Goal: Task Accomplishment & Management: Complete application form

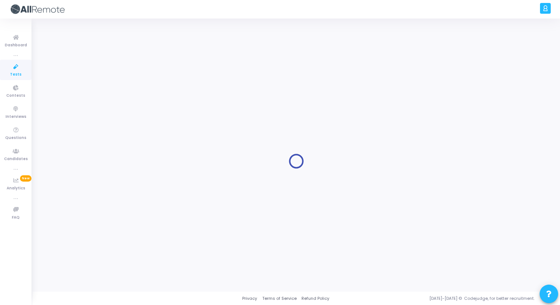
type input "Backend Engineer (Oops)"
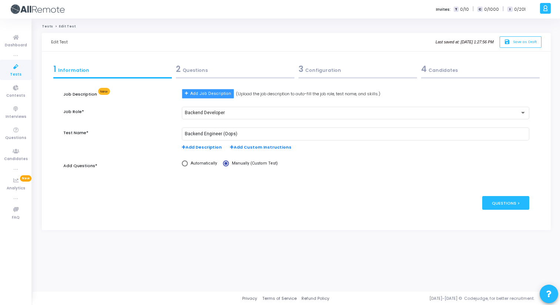
click at [205, 97] on button "Add Job Description" at bounding box center [208, 94] width 52 height 10
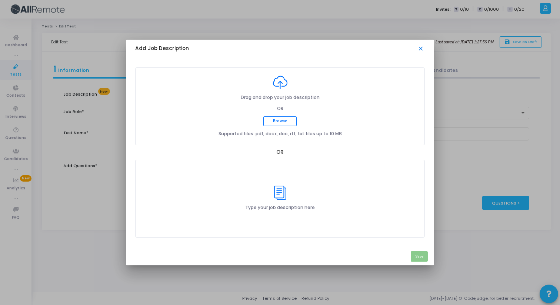
click at [420, 45] on mat-icon "close" at bounding box center [421, 48] width 7 height 7
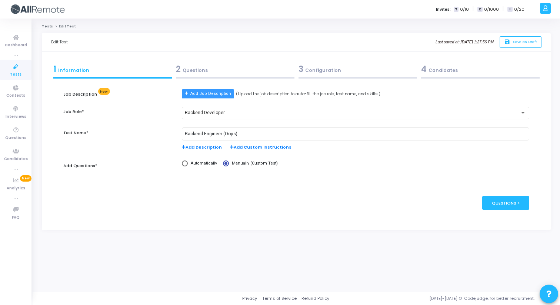
click at [208, 96] on span "Add Job Description" at bounding box center [211, 94] width 41 height 6
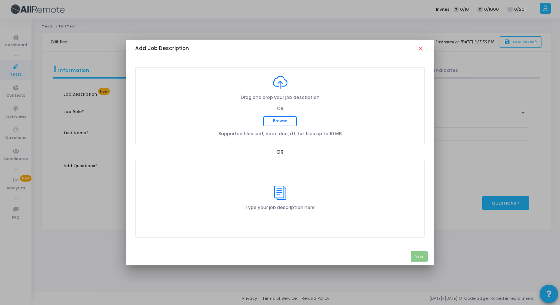
click at [281, 126] on div "Drag and drop your job description OR Browse Supported files: pdf, docx, doc, r…" at bounding box center [280, 107] width 123 height 62
click at [279, 123] on button "Browse" at bounding box center [280, 121] width 33 height 10
type input "C:\fakepath\Backend Engineer_OOPS_JD.pdf"
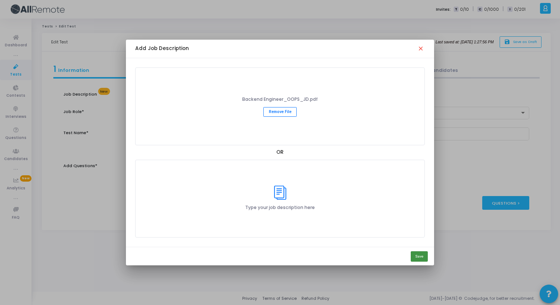
click at [419, 257] on button "Save" at bounding box center [419, 256] width 17 height 10
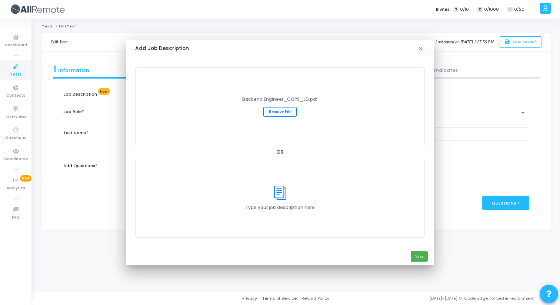
type input "Backend Engineer Assessment"
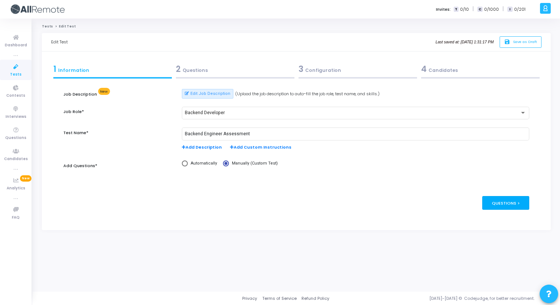
click at [503, 201] on div "Questions >" at bounding box center [506, 203] width 47 height 14
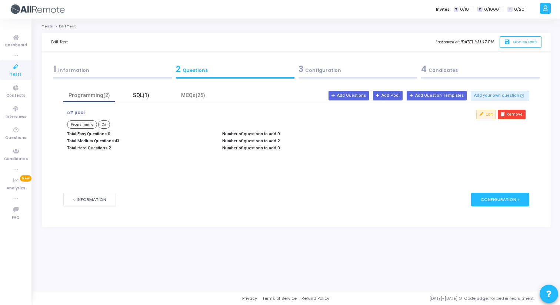
click at [142, 97] on div "SQL(1)" at bounding box center [141, 96] width 43 height 8
click at [89, 97] on div "Programming(2)" at bounding box center [89, 96] width 43 height 8
click at [148, 97] on div "SQL(1)" at bounding box center [141, 96] width 43 height 8
click at [94, 99] on div "Programming(2)" at bounding box center [89, 96] width 43 height 8
click at [145, 96] on div "SQL(1)" at bounding box center [141, 96] width 43 height 8
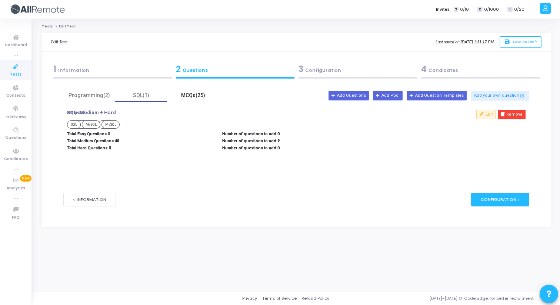
click at [184, 95] on div "MCQs(25)" at bounding box center [193, 96] width 43 height 8
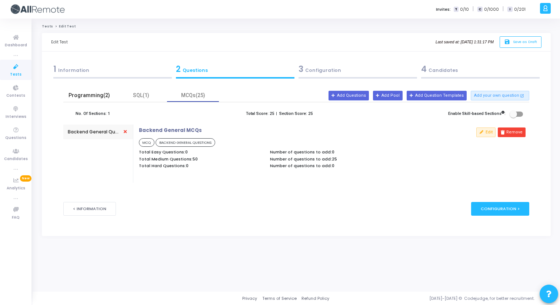
click at [98, 94] on div "Programming(2)" at bounding box center [89, 96] width 43 height 8
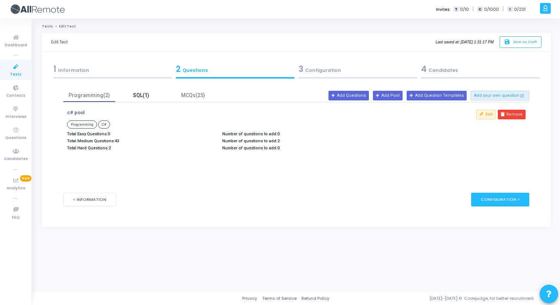
click at [139, 96] on div "SQL(1)" at bounding box center [141, 96] width 43 height 8
click at [187, 93] on div "MCQs(25)" at bounding box center [193, 96] width 43 height 8
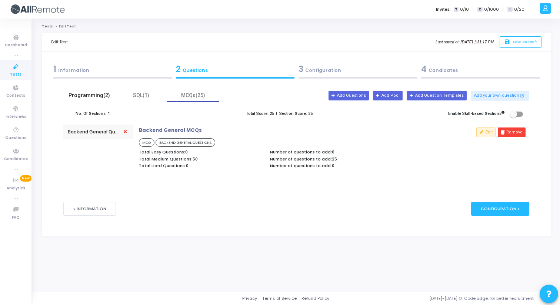
click at [91, 96] on div "Programming(2)" at bounding box center [89, 96] width 43 height 8
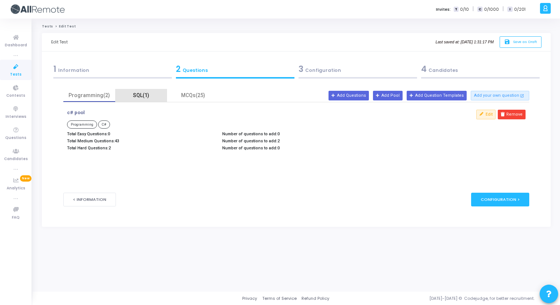
click at [142, 99] on div "SQL(1)" at bounding box center [141, 95] width 52 height 13
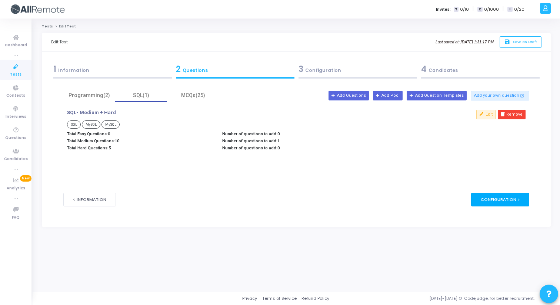
click at [492, 197] on div "Configuration >" at bounding box center [501, 200] width 58 height 14
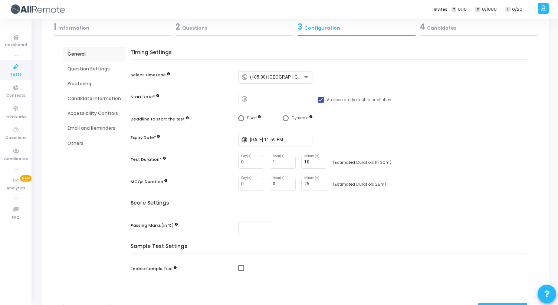
scroll to position [47, 0]
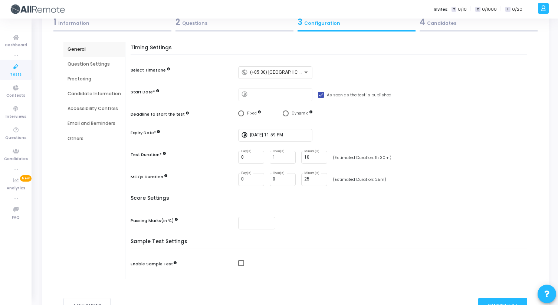
click at [88, 77] on div "Proctoring" at bounding box center [93, 79] width 53 height 7
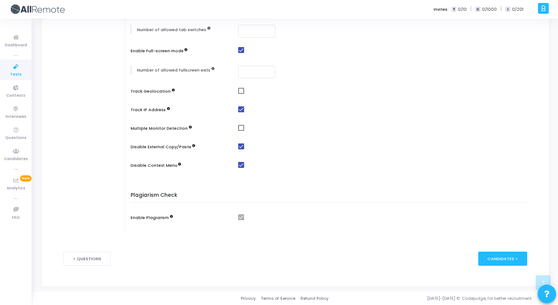
scroll to position [0, 0]
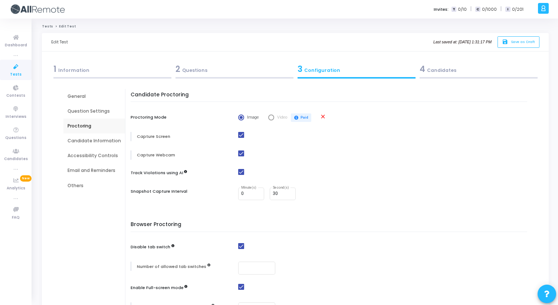
click at [90, 171] on div "Email and Reminders" at bounding box center [93, 170] width 53 height 7
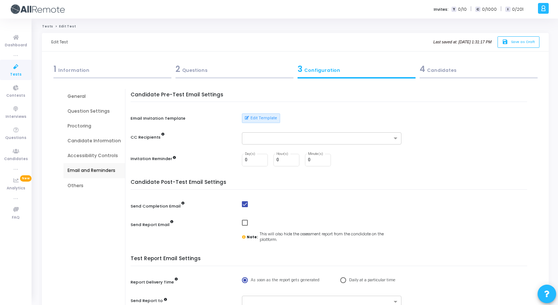
click at [85, 184] on div "Others" at bounding box center [93, 185] width 53 height 7
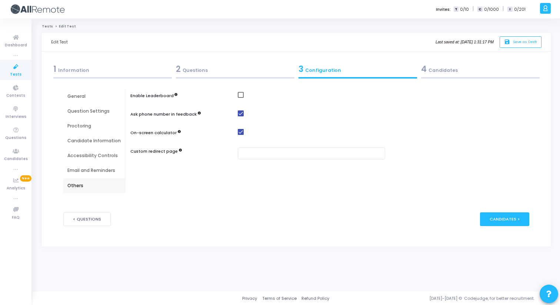
click at [86, 166] on div "Email and Reminders" at bounding box center [94, 170] width 62 height 15
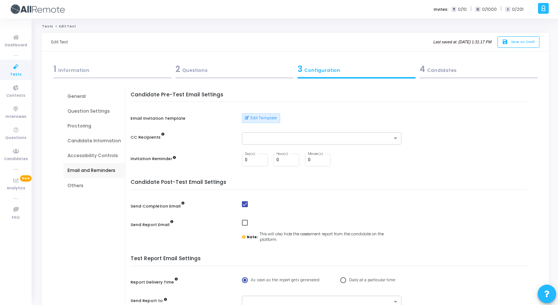
click at [90, 96] on div "General" at bounding box center [93, 96] width 53 height 7
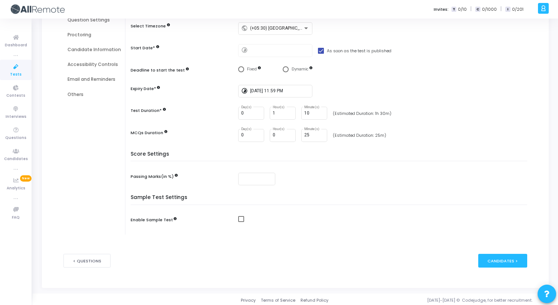
scroll to position [93, 0]
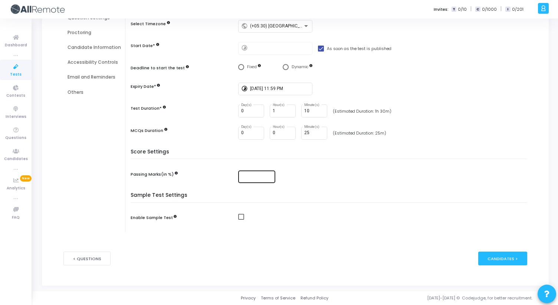
click at [258, 182] on div at bounding box center [256, 176] width 31 height 14
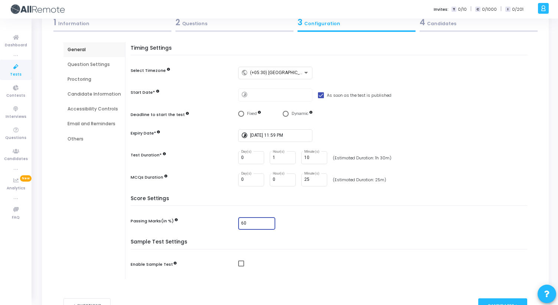
scroll to position [40, 0]
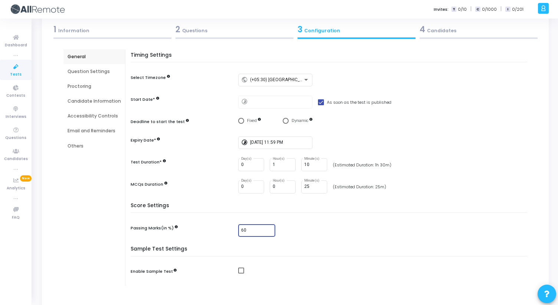
type input "60"
click at [90, 69] on div "Question Settings" at bounding box center [93, 71] width 53 height 7
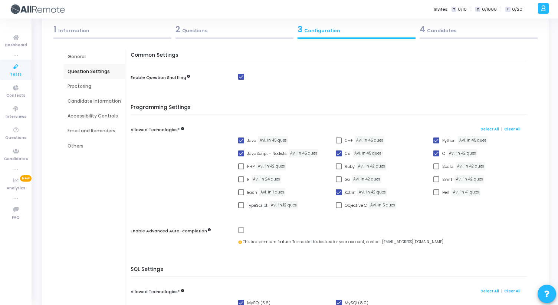
scroll to position [0, 0]
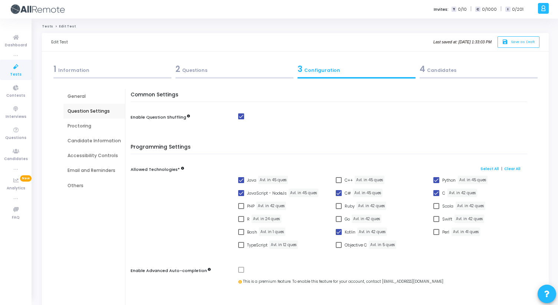
click at [80, 129] on div "Proctoring" at bounding box center [93, 126] width 53 height 7
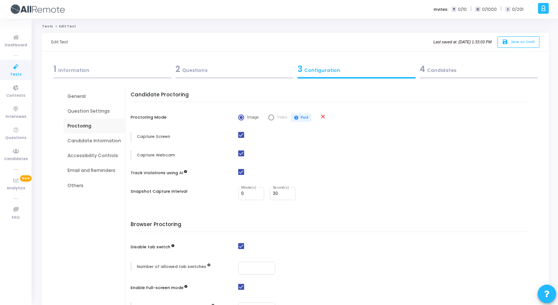
click at [83, 139] on div "Candidate Information" at bounding box center [93, 141] width 53 height 7
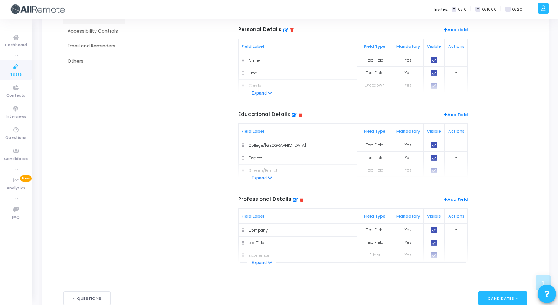
scroll to position [164, 0]
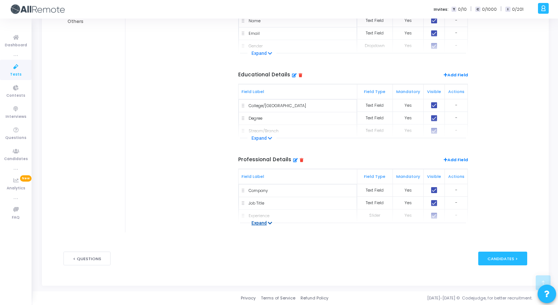
click at [268, 224] on icon at bounding box center [270, 223] width 4 height 5
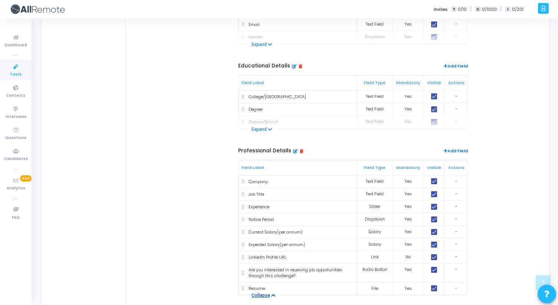
scroll to position [171, 0]
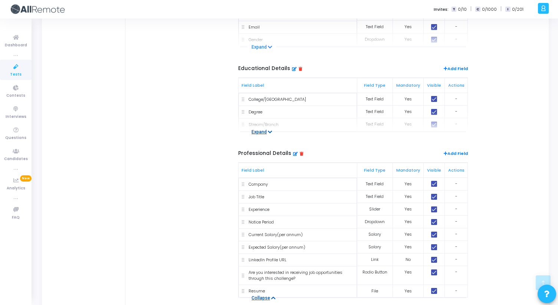
click at [267, 135] on button "Expand" at bounding box center [261, 131] width 29 height 7
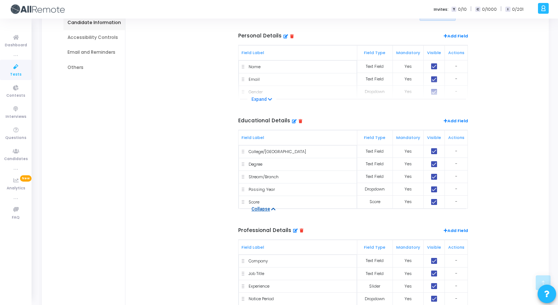
scroll to position [116, 0]
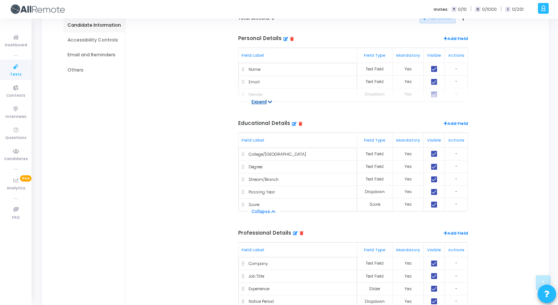
click at [266, 102] on button "Expand" at bounding box center [261, 101] width 29 height 7
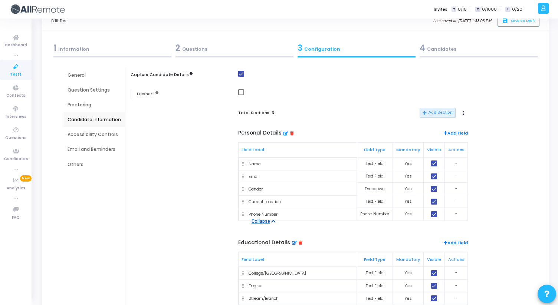
scroll to position [16, 0]
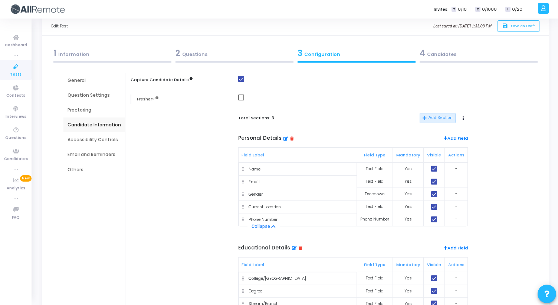
click at [102, 141] on div "Accessibility Controls" at bounding box center [93, 139] width 53 height 7
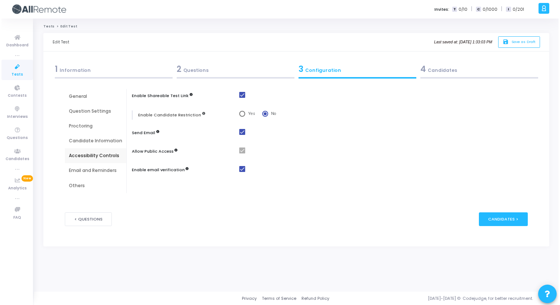
scroll to position [0, 0]
click at [515, 218] on div "Candidates >" at bounding box center [504, 219] width 49 height 14
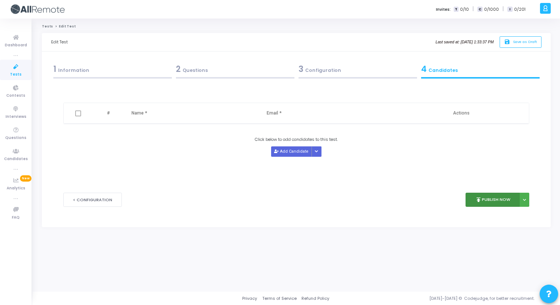
click at [487, 198] on button "publish Publish Now" at bounding box center [493, 200] width 54 height 14
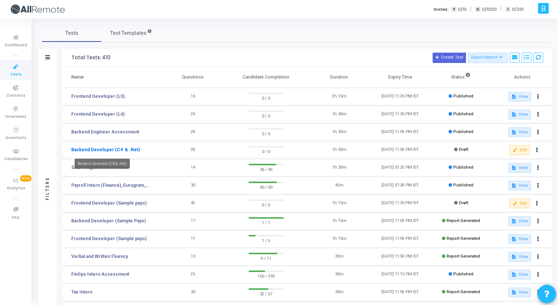
click at [122, 149] on link "Backend Developer (C# & .Net)" at bounding box center [105, 149] width 69 height 7
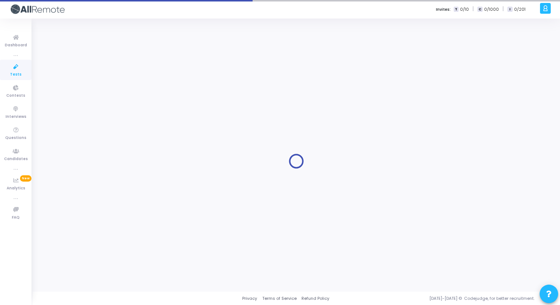
type input "Backend Developer (C# & .Net)"
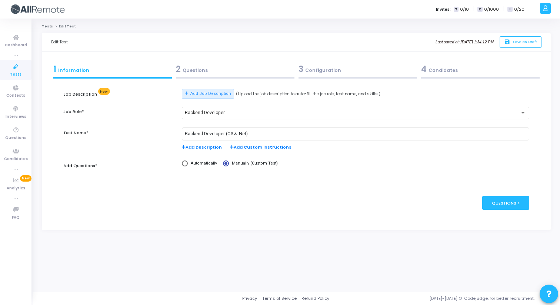
click at [211, 69] on div "2 Questions" at bounding box center [235, 69] width 119 height 12
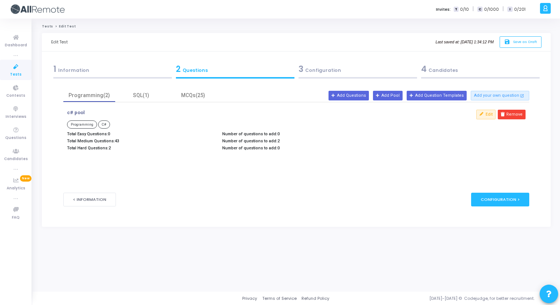
drag, startPoint x: 67, startPoint y: 135, endPoint x: 281, endPoint y: 145, distance: 213.4
click at [281, 145] on div "Total Easy Questions: 0 Total Medium Questions: 43 Total Hard Questions: 2 Numb…" at bounding box center [218, 142] width 311 height 21
click at [280, 146] on p "Number of questions to add: 0" at bounding box center [296, 148] width 148 height 5
drag, startPoint x: 279, startPoint y: 149, endPoint x: 67, endPoint y: 131, distance: 212.5
click at [67, 131] on div "c# pool Programming C# Total Easy Questions: 0 Total Medium Questions: 43 Total…" at bounding box center [218, 131] width 311 height 43
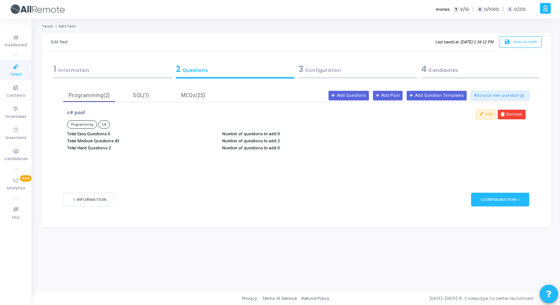
click at [67, 131] on div "c# pool Programming C# Total Easy Questions: 0 Total Medium Questions: 43 Total…" at bounding box center [218, 131] width 311 height 43
drag, startPoint x: 67, startPoint y: 133, endPoint x: 279, endPoint y: 149, distance: 211.9
click at [278, 149] on div "Total Easy Questions: 0 Total Medium Questions: 43 Total Hard Questions: 2 Numb…" at bounding box center [218, 142] width 311 height 21
click at [279, 149] on p "Number of questions to add: 0" at bounding box center [296, 148] width 148 height 5
click at [100, 141] on p "Total Medium Questions: 43" at bounding box center [141, 141] width 148 height 5
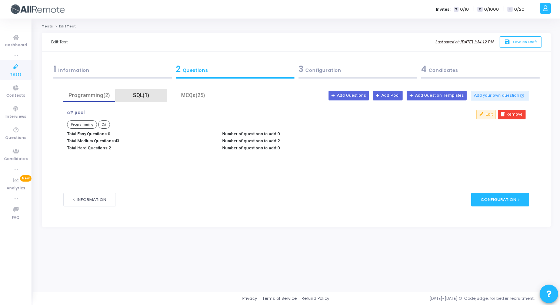
click at [142, 96] on div "SQL(1)" at bounding box center [141, 96] width 43 height 8
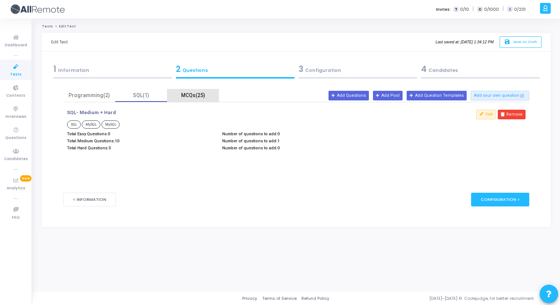
click at [186, 97] on div "MCQs(25)" at bounding box center [193, 96] width 43 height 8
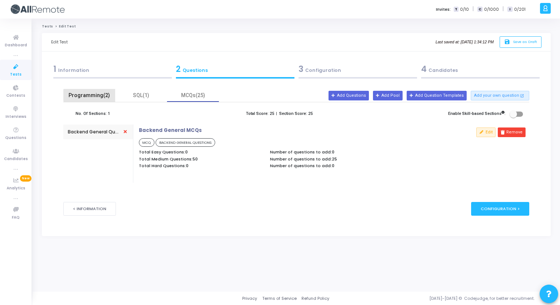
click at [103, 95] on div "Programming(2)" at bounding box center [89, 96] width 43 height 8
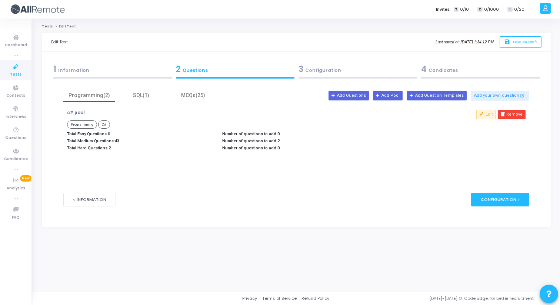
drag, startPoint x: 70, startPoint y: 112, endPoint x: 106, endPoint y: 115, distance: 36.5
click at [106, 115] on div "c# pool Programming C# Total Easy Questions: 0 Total Medium Questions: 43 Total…" at bounding box center [218, 131] width 311 height 43
drag, startPoint x: 66, startPoint y: 113, endPoint x: 89, endPoint y: 113, distance: 23.4
click at [89, 113] on div "c# pool Programming C# Total Easy Questions: 0 Total Medium Questions: 43 Total…" at bounding box center [218, 131] width 311 height 43
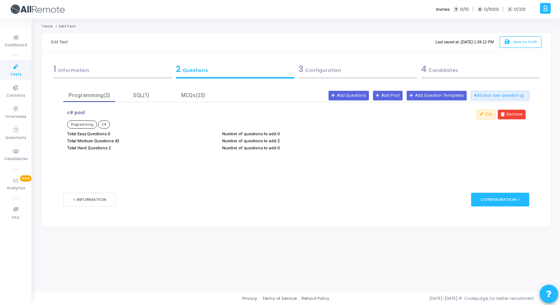
click at [89, 113] on h4 "c# pool" at bounding box center [219, 113] width 304 height 6
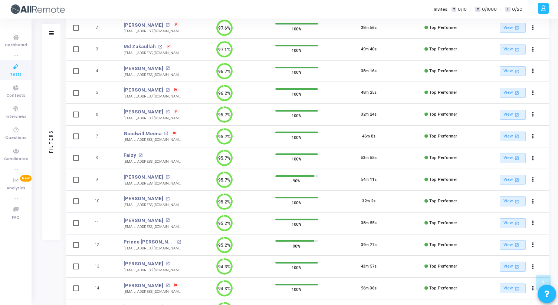
click at [15, 70] on icon at bounding box center [16, 66] width 16 height 9
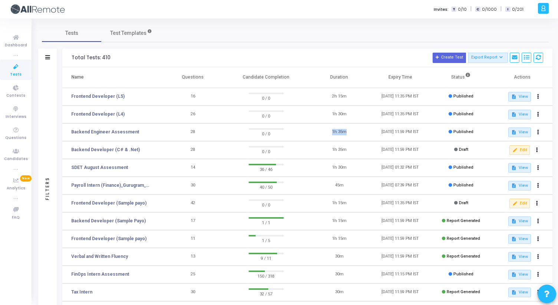
drag, startPoint x: 331, startPoint y: 132, endPoint x: 346, endPoint y: 132, distance: 15.2
click at [345, 132] on td "1h 35m" at bounding box center [338, 132] width 61 height 18
click at [346, 132] on td "1h 35m" at bounding box center [338, 132] width 61 height 18
drag, startPoint x: 346, startPoint y: 132, endPoint x: 332, endPoint y: 132, distance: 13.7
click at [332, 132] on td "1h 35m" at bounding box center [338, 132] width 61 height 18
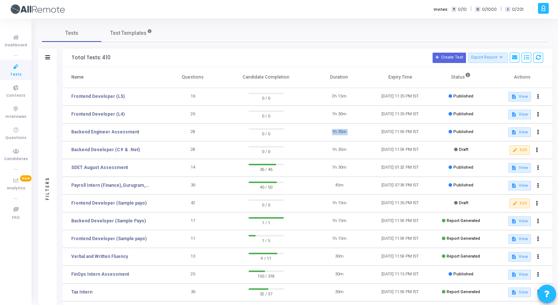
click at [332, 132] on td "1h 35m" at bounding box center [338, 132] width 61 height 18
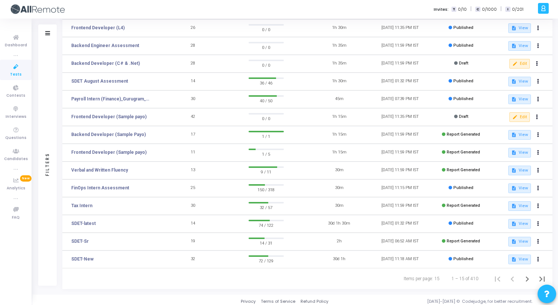
scroll to position [87, 0]
click at [115, 81] on link "SDET August Assessment" at bounding box center [99, 80] width 57 height 7
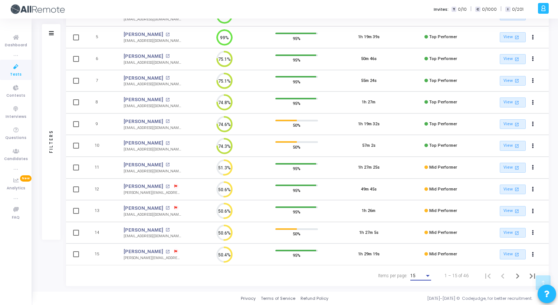
click at [426, 277] on div "Items per page:" at bounding box center [427, 276] width 7 height 6
click at [423, 270] on span "50" at bounding box center [420, 271] width 21 height 13
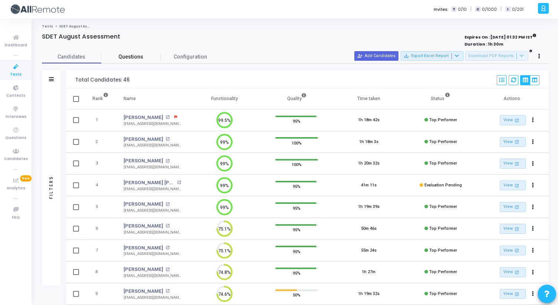
click at [122, 57] on span "Questions" at bounding box center [130, 57] width 59 height 8
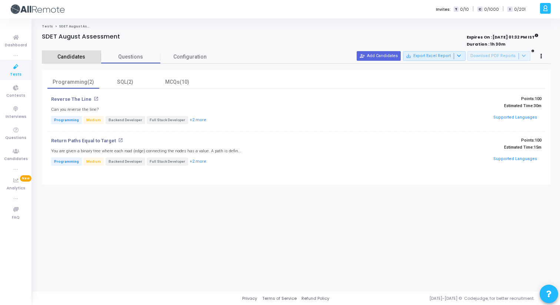
click at [71, 55] on span "Candidates" at bounding box center [71, 57] width 59 height 8
